Goal: Navigation & Orientation: Find specific page/section

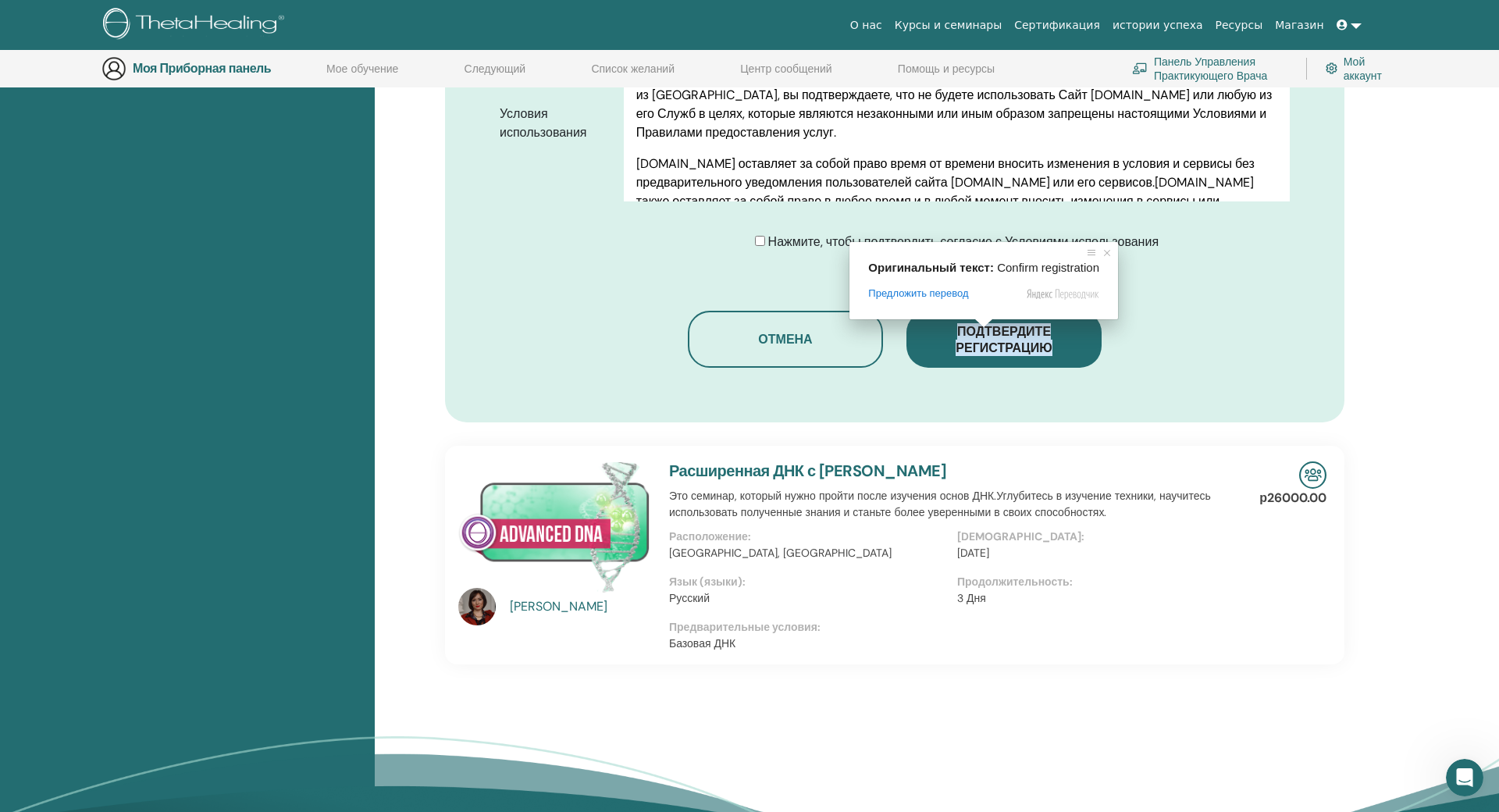
scroll to position [818, 0]
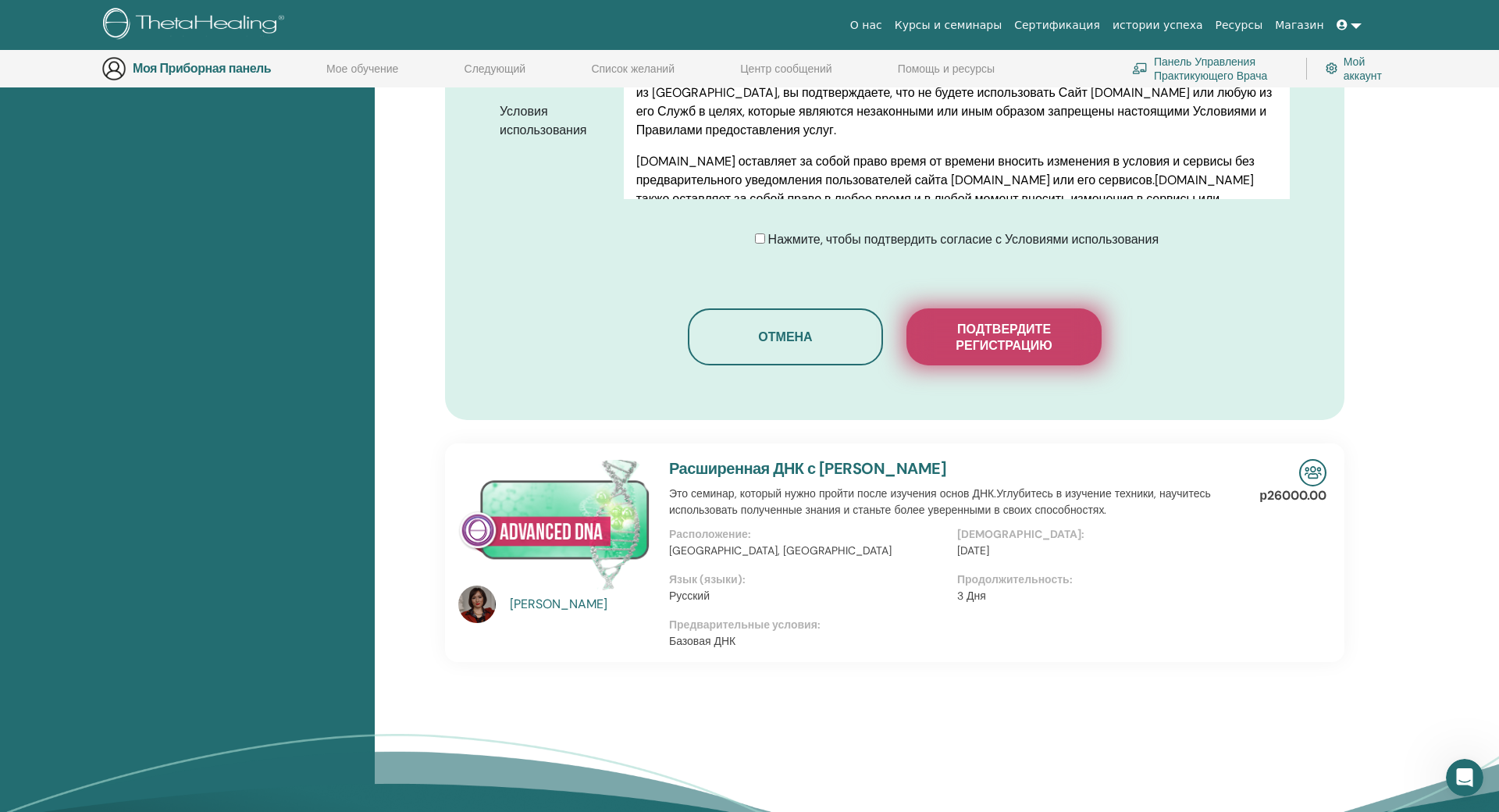
click at [1022, 357] on button "Подтвердите регистрацию" at bounding box center [1004, 337] width 195 height 57
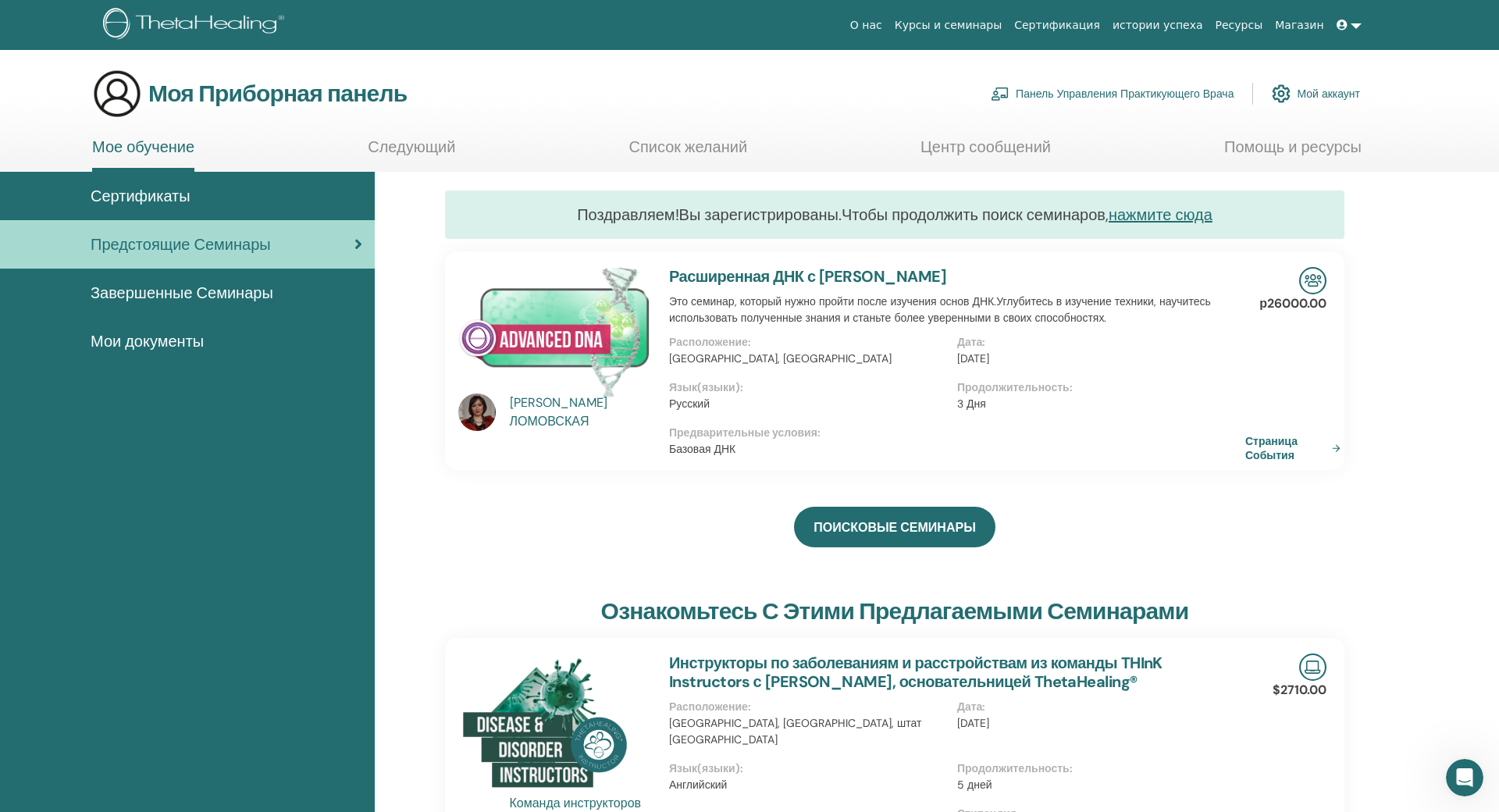
click at [169, 207] on span "Сертификаты" at bounding box center [141, 196] width 100 height 23
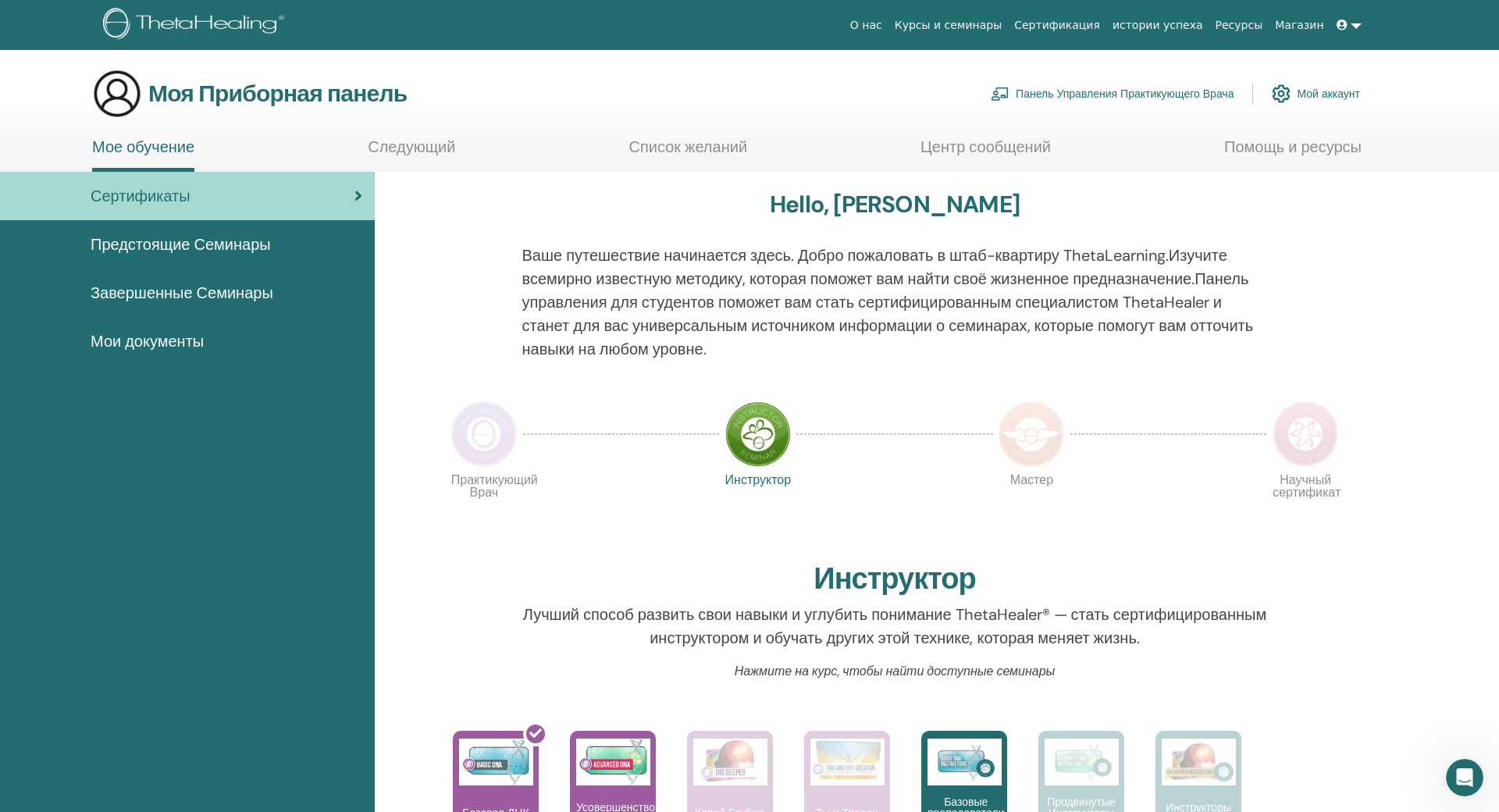
click at [131, 352] on span "Мои документы" at bounding box center [147, 341] width 113 height 23
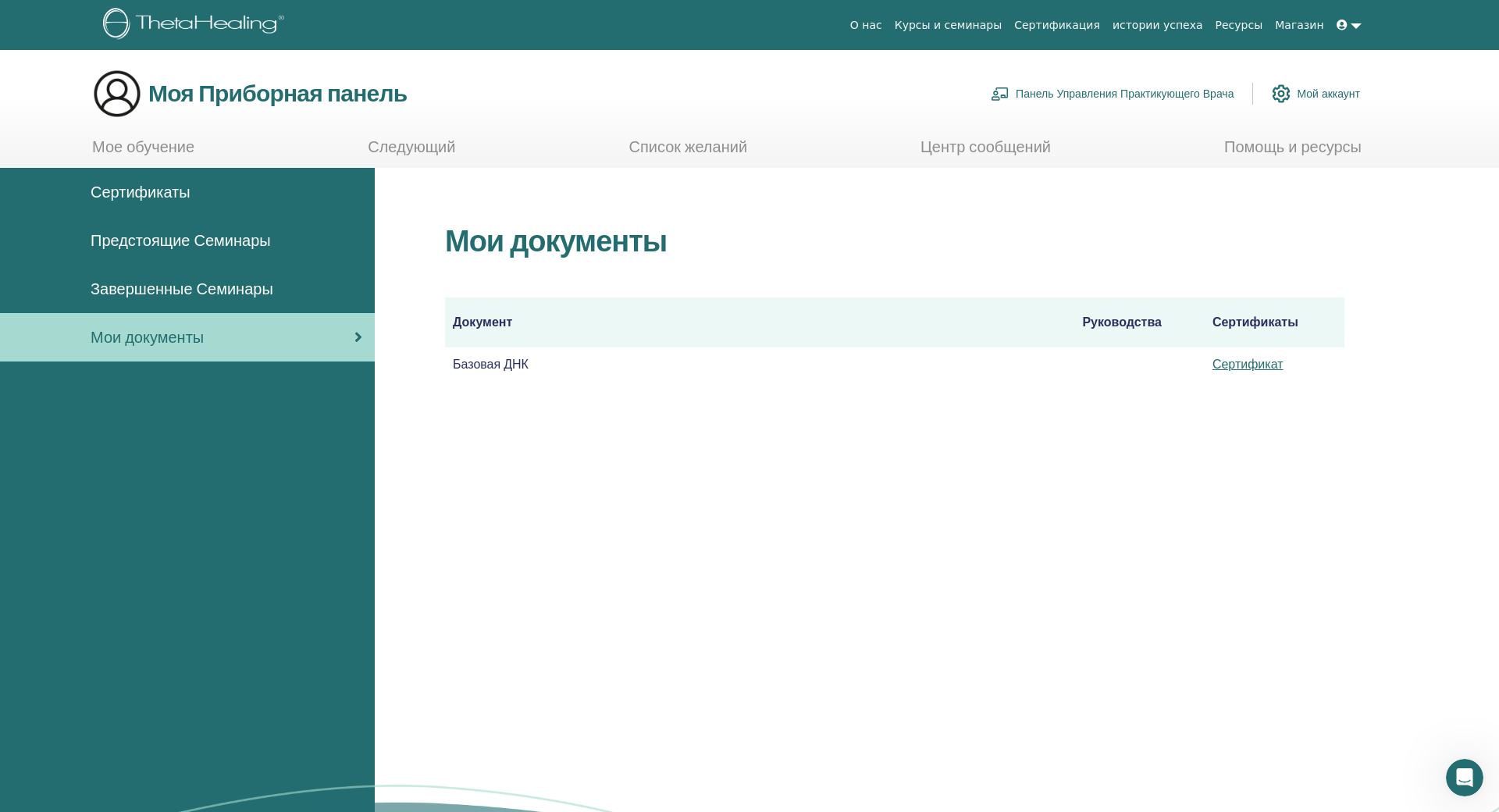
click at [173, 277] on span "Завершенные Семинары" at bounding box center [182, 288] width 183 height 23
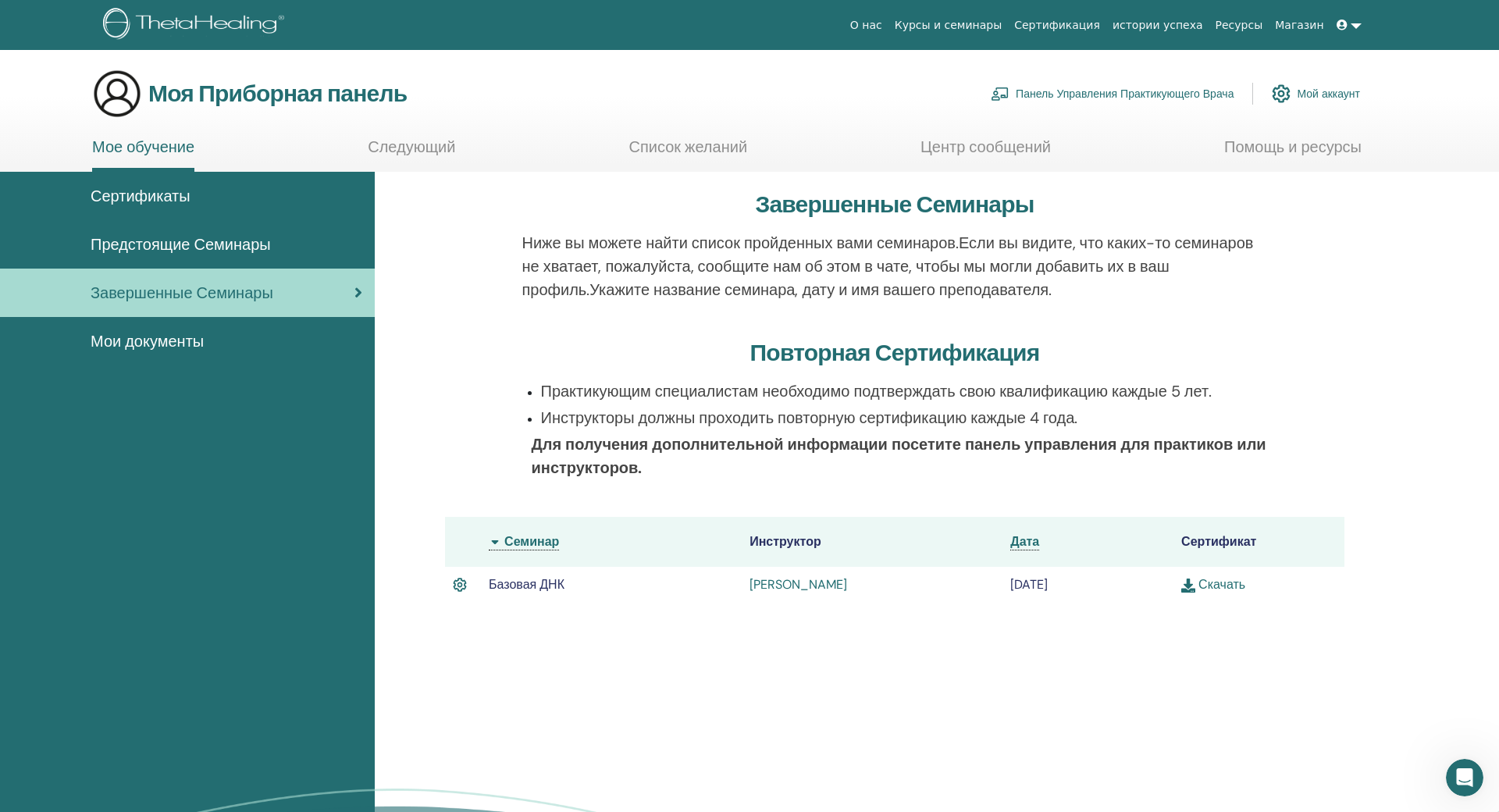
click at [166, 255] on span "Предстоящие Семинары" at bounding box center [181, 244] width 180 height 23
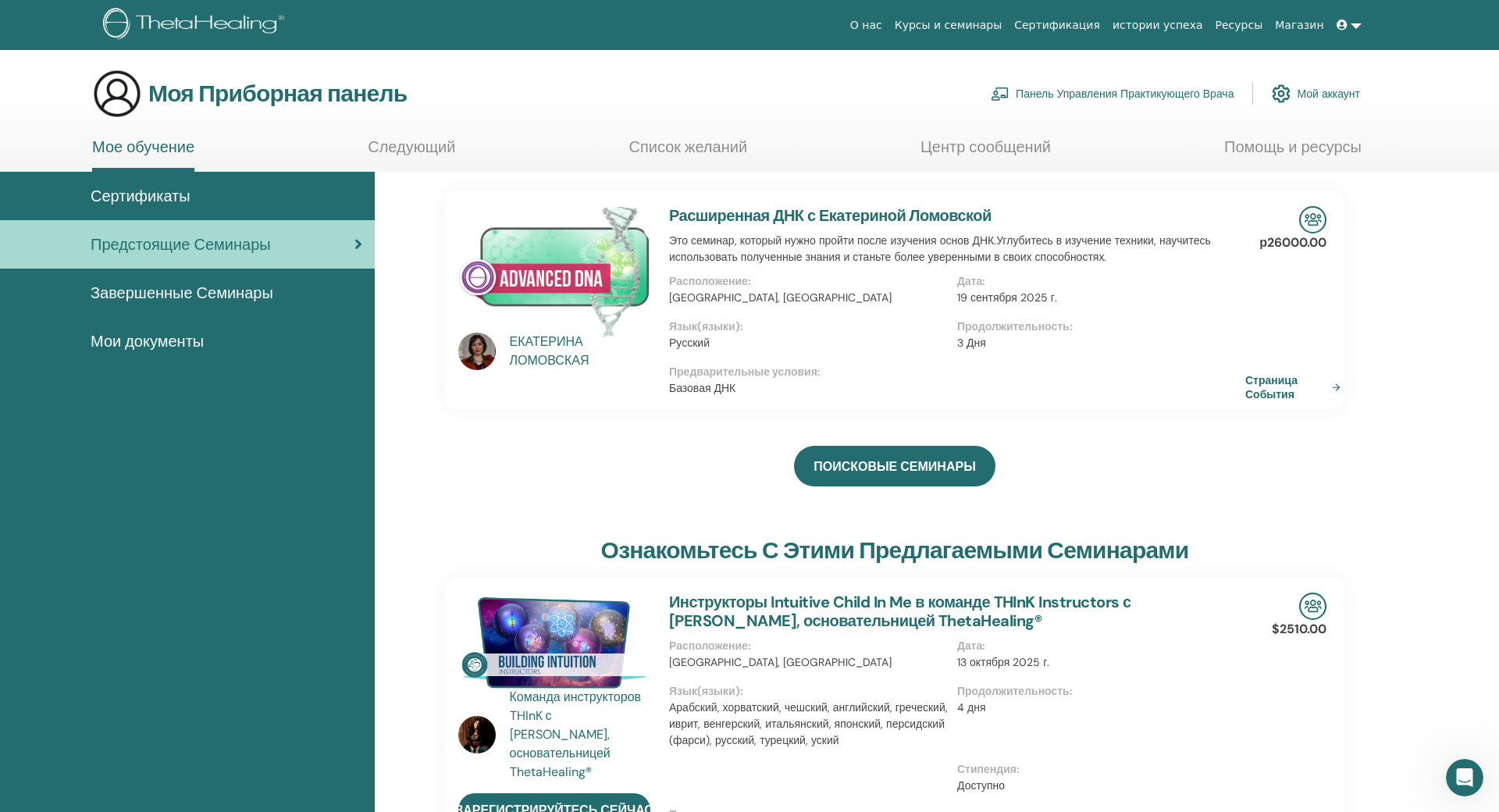
click at [155, 196] on ya-tr-span "Сертификаты" at bounding box center [141, 196] width 100 height 20
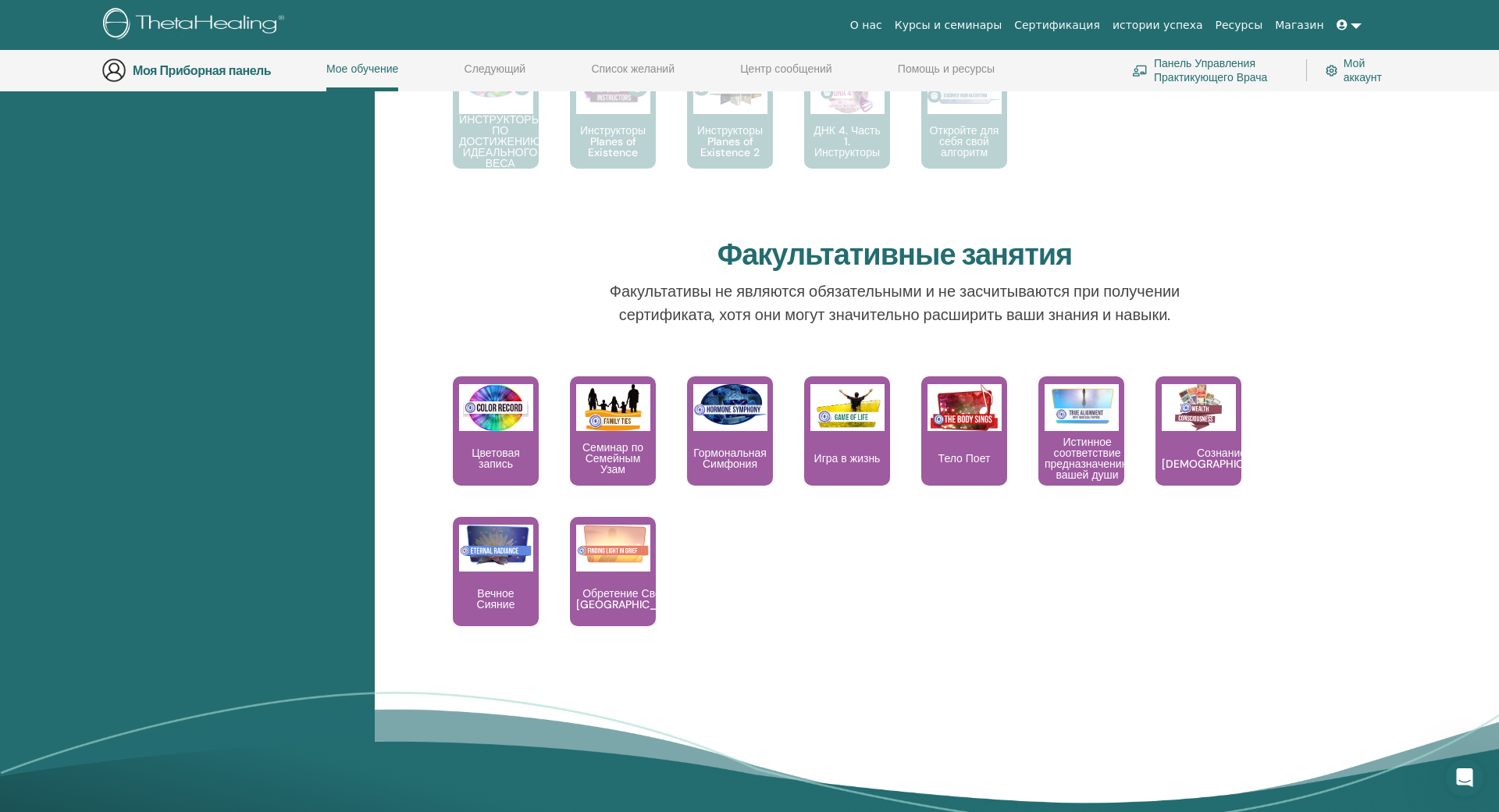
scroll to position [1212, 0]
